Goal: Find specific fact: Find contact information

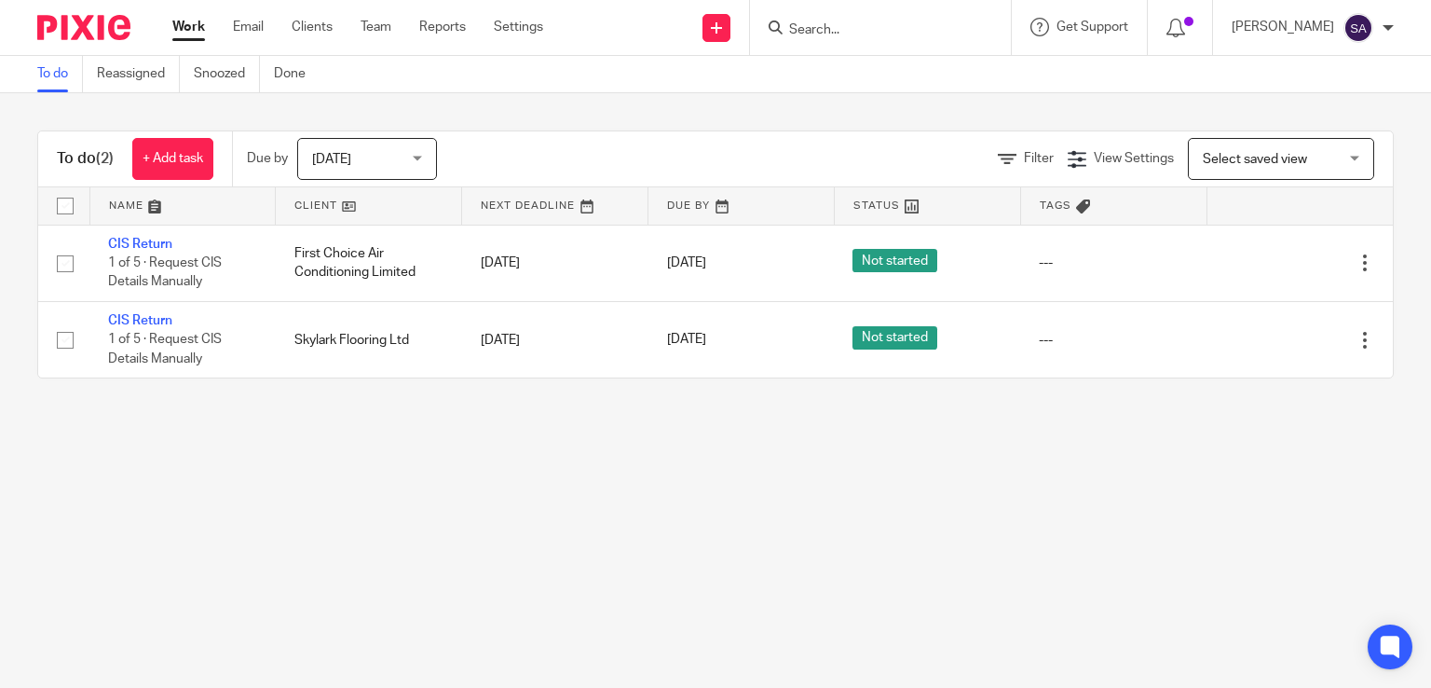
click at [809, 25] on input "Search" at bounding box center [871, 30] width 168 height 17
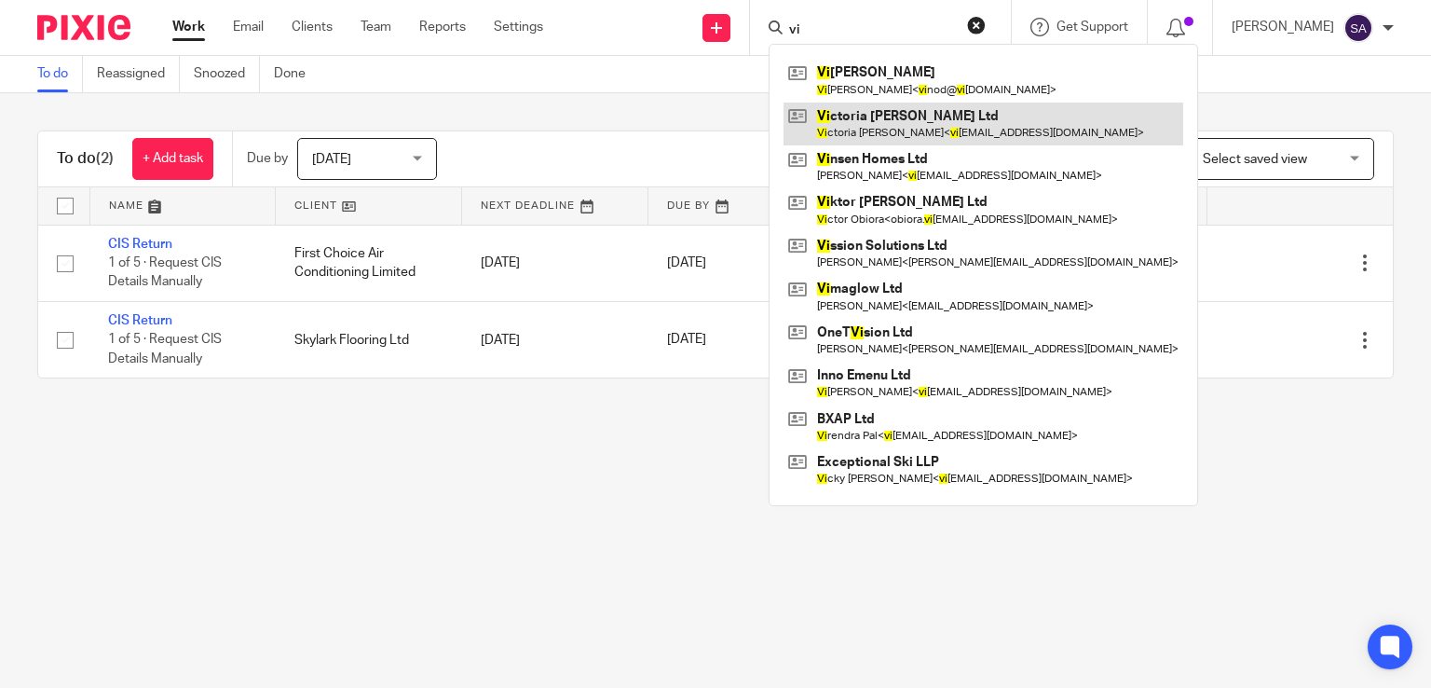
type input "vi"
click at [892, 127] on link at bounding box center [984, 123] width 400 height 43
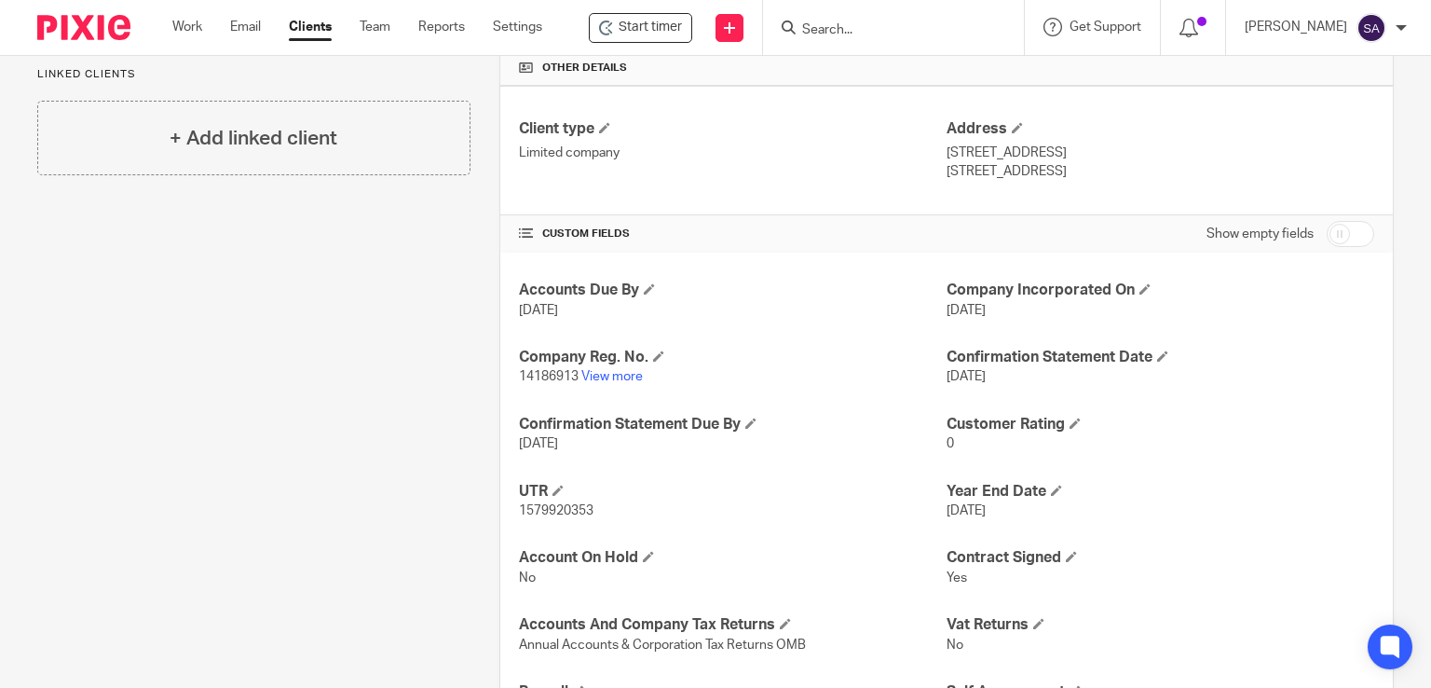
scroll to position [559, 0]
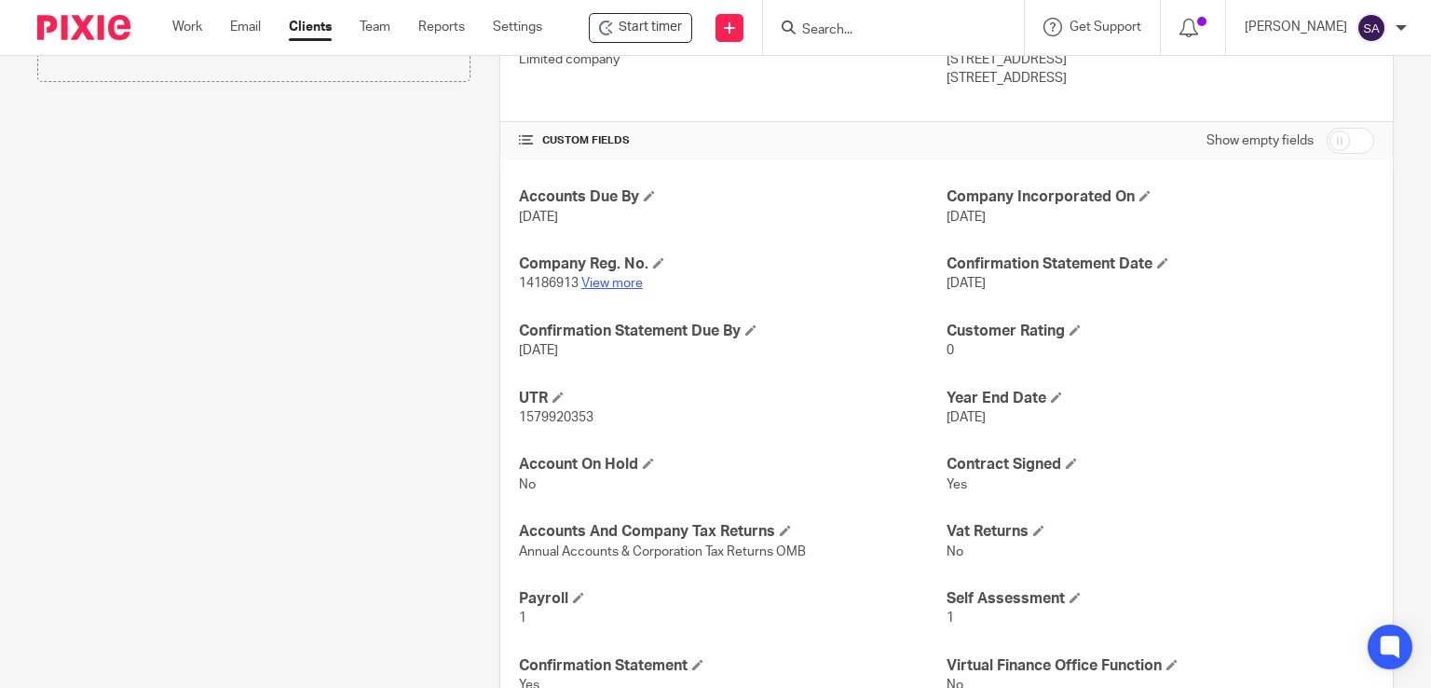
click at [627, 286] on link "View more" at bounding box center [611, 283] width 61 height 13
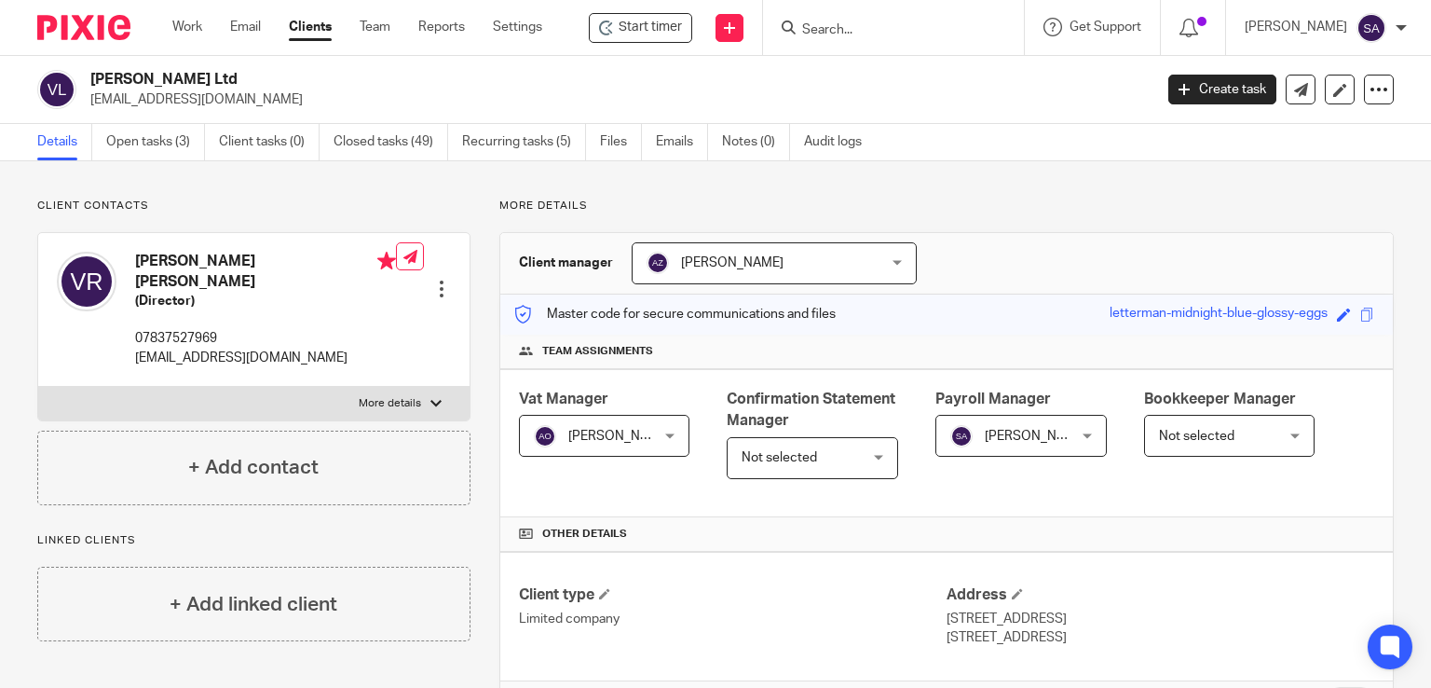
scroll to position [373, 0]
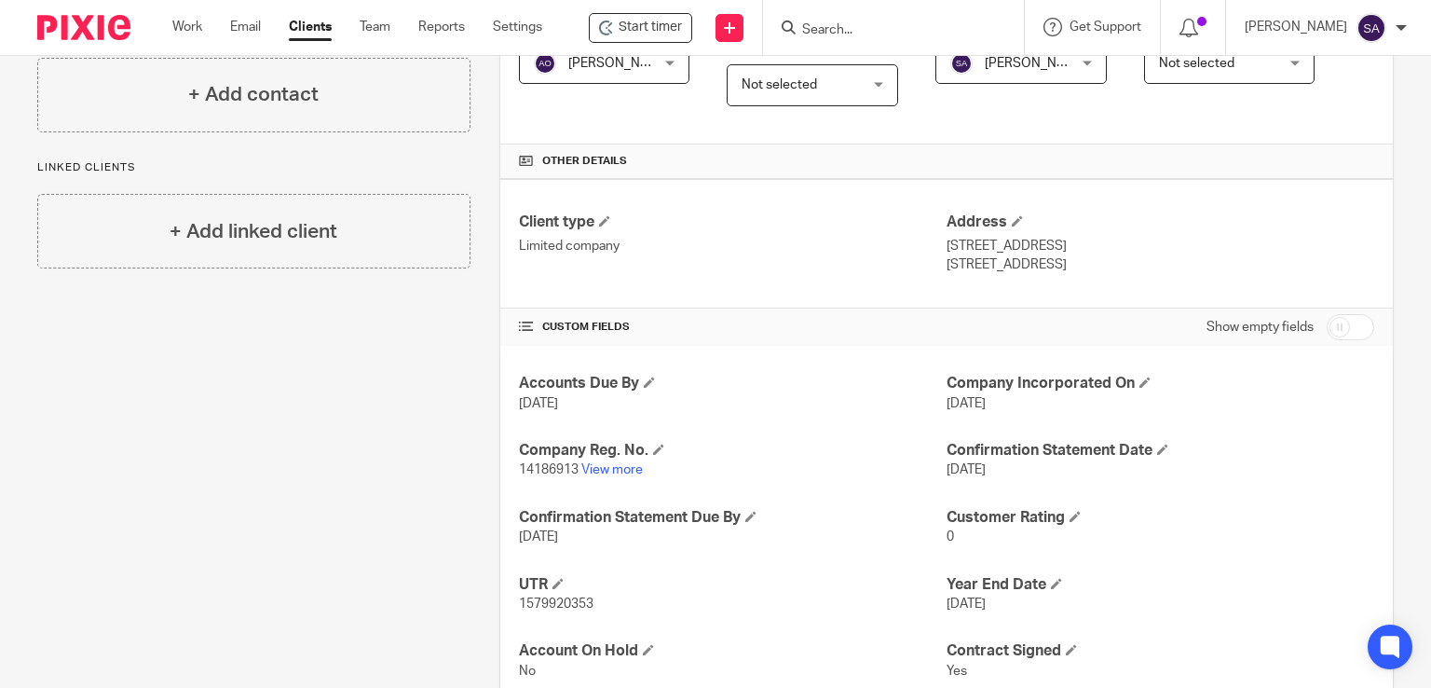
drag, startPoint x: 1087, startPoint y: 266, endPoint x: 933, endPoint y: 263, distance: 154.7
click at [933, 263] on div "Client type Limited company Address 70 Brendon Road, Worthing West Sussex, BN13…" at bounding box center [946, 244] width 893 height 130
copy div "Address 70 Brendon Road, Worthing West Sussex, BN13 2PT"
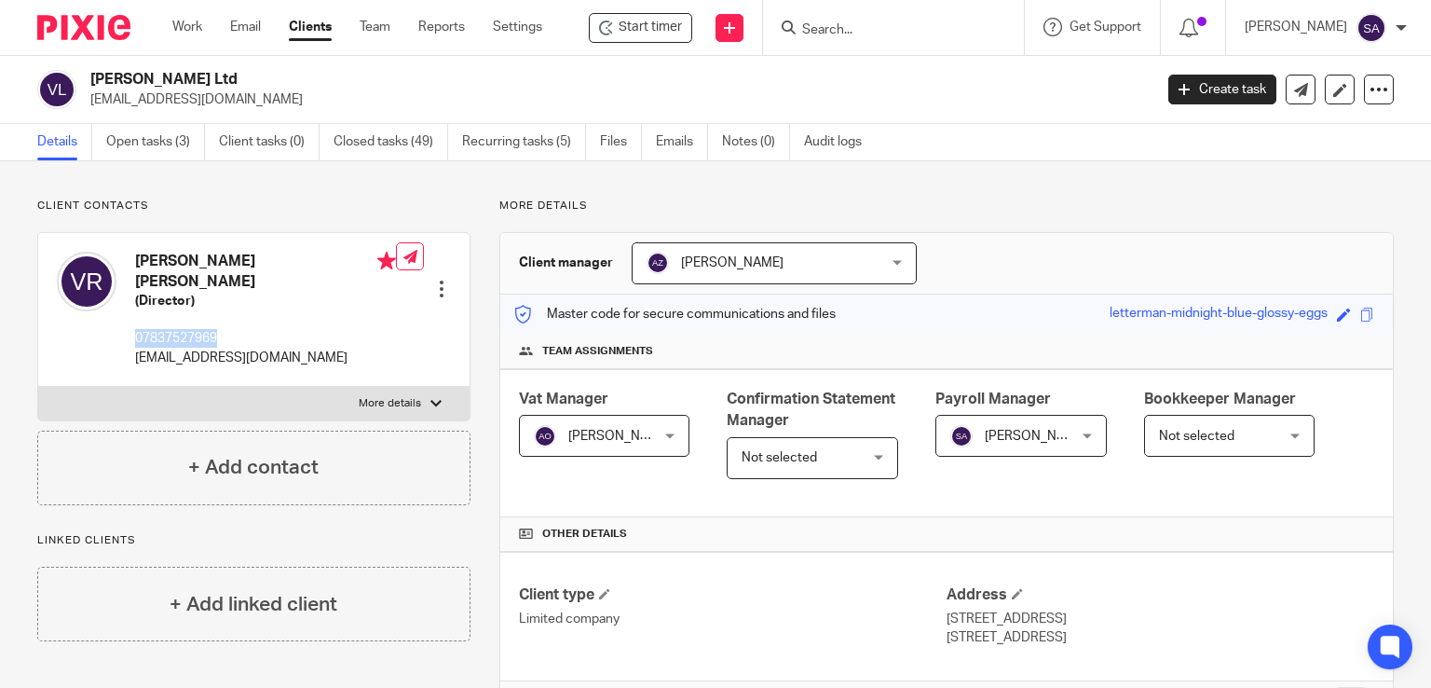
drag, startPoint x: 231, startPoint y: 321, endPoint x: 130, endPoint y: 327, distance: 100.8
click at [130, 327] on div "Victoria Emma Ralph (Director) 07837527969 victoriaralphweddinghair@gmail.com" at bounding box center [226, 309] width 339 height 134
copy p "07837527969"
click at [846, 23] on input "Search" at bounding box center [884, 30] width 168 height 17
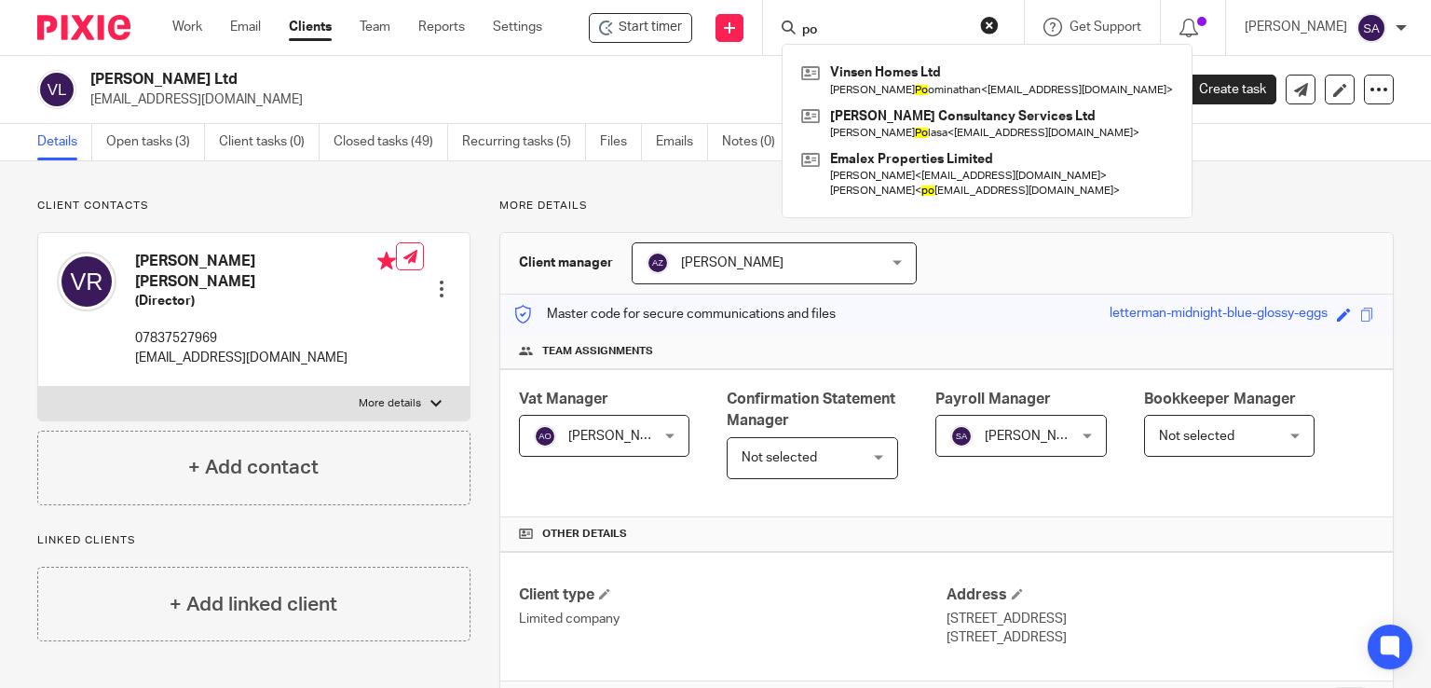
type input "p"
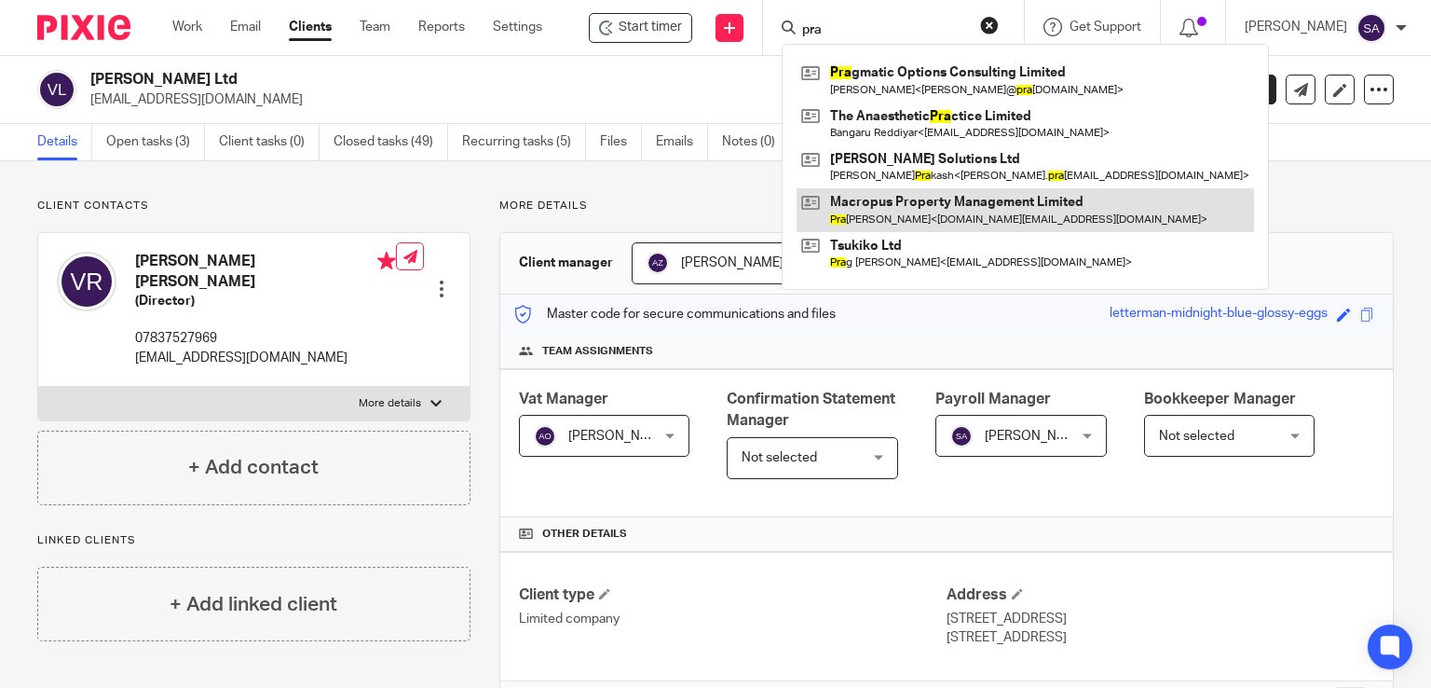
type input "pra"
click at [974, 213] on link at bounding box center [1025, 209] width 457 height 43
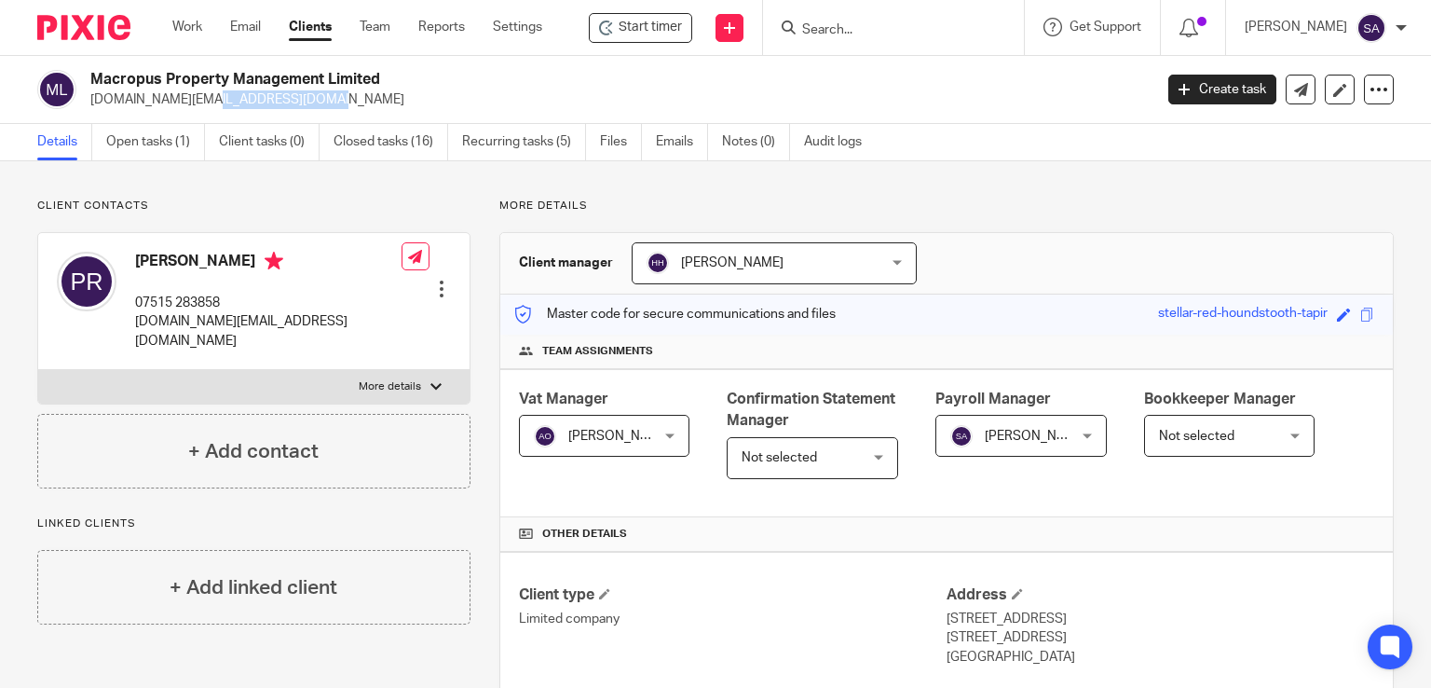
drag, startPoint x: 212, startPoint y: 99, endPoint x: 93, endPoint y: 119, distance: 121.0
click at [93, 119] on div "Macropus Property Management Limited [DOMAIN_NAME][EMAIL_ADDRESS][DOMAIN_NAME] …" at bounding box center [715, 90] width 1431 height 68
copy p "[DOMAIN_NAME][EMAIL_ADDRESS][DOMAIN_NAME]"
click at [823, 28] on input "Search" at bounding box center [884, 30] width 168 height 17
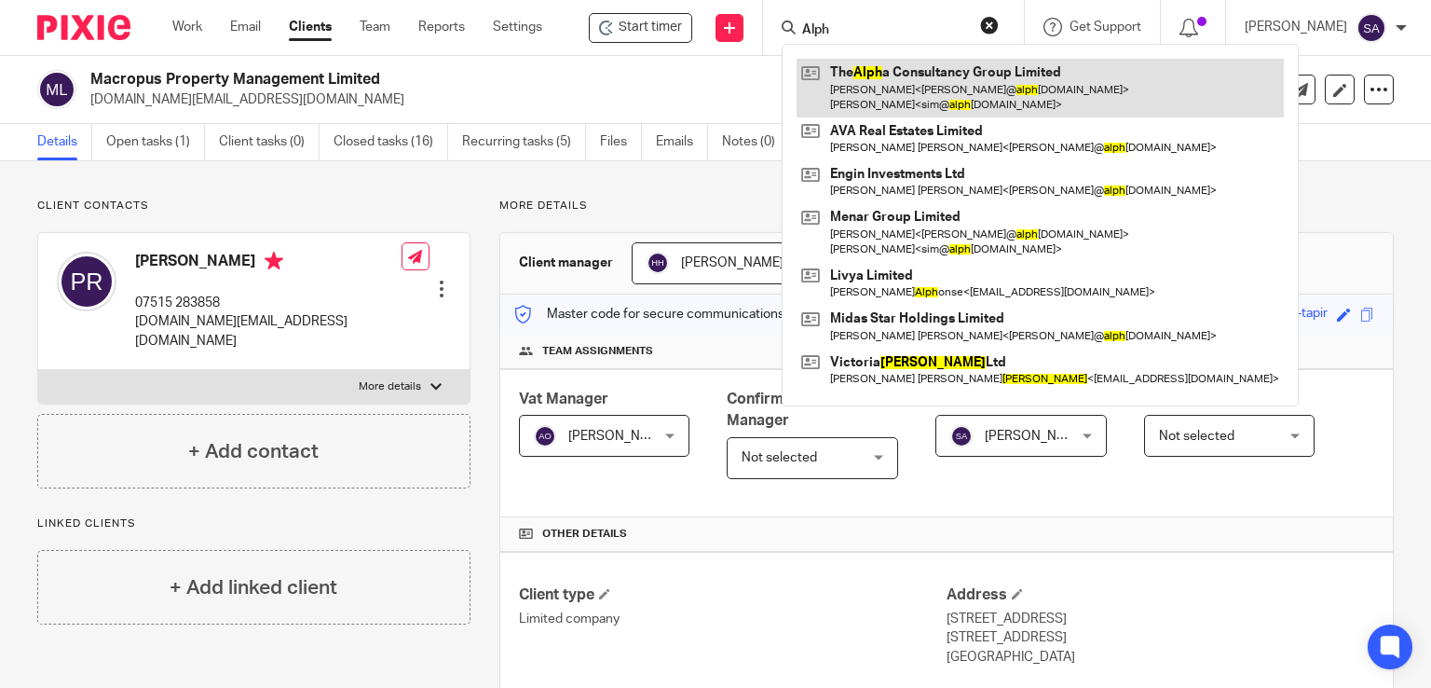
type input "Alph"
click at [962, 102] on link at bounding box center [1040, 88] width 487 height 58
